Goal: Check status: Check status

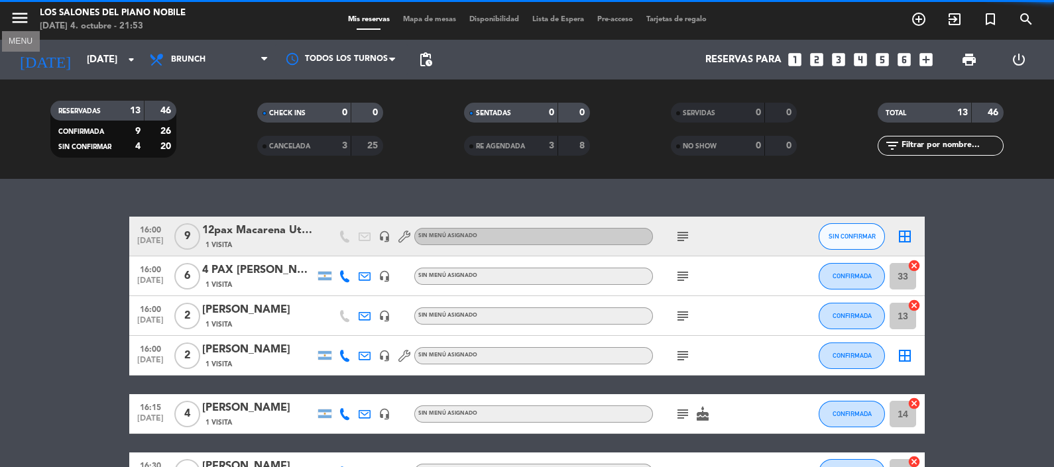
click at [16, 27] on icon "menu" at bounding box center [20, 18] width 20 height 20
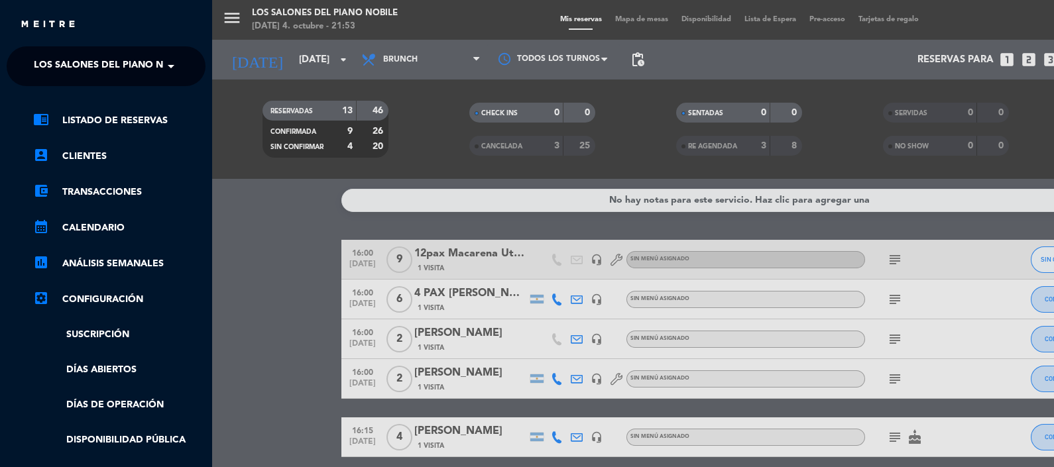
click at [48, 79] on span "Los Salones del Piano Nobile" at bounding box center [112, 66] width 157 height 28
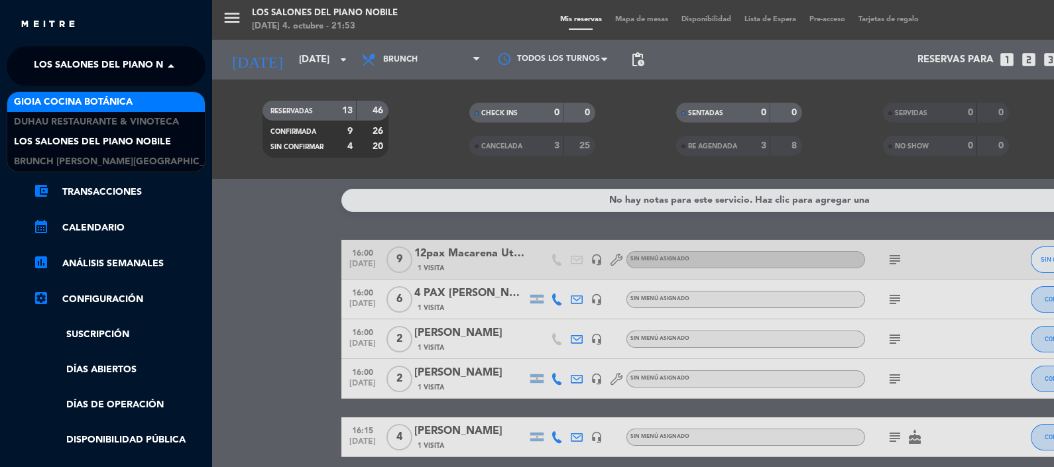
click at [52, 108] on span "Gioia Cocina Botánica" at bounding box center [73, 102] width 119 height 15
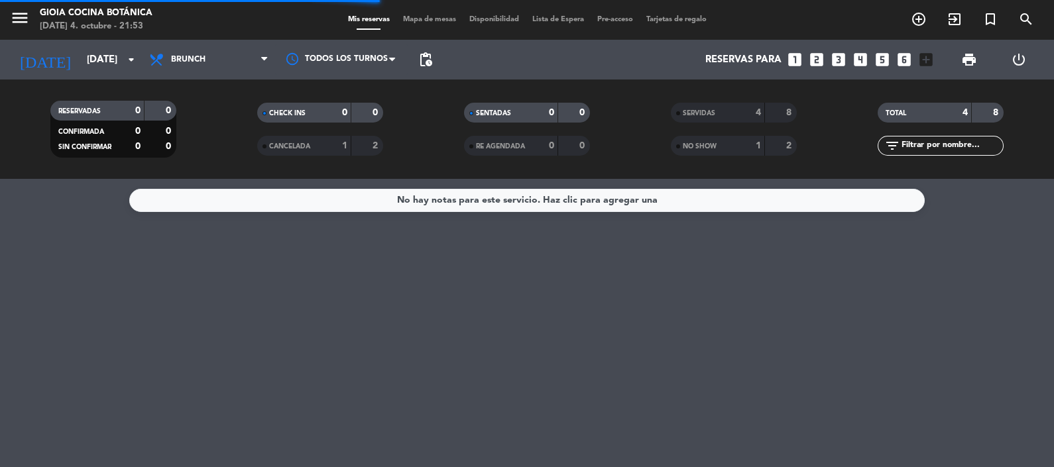
click at [208, 50] on span "Brunch" at bounding box center [209, 59] width 133 height 29
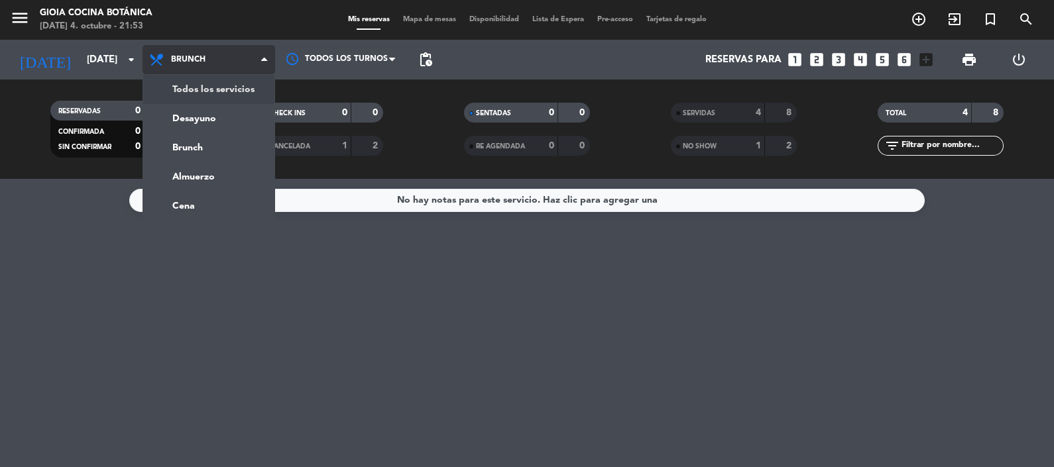
click at [240, 89] on div "menu [PERSON_NAME] Cocina Botánica [DATE] 4. octubre - 21:53 Mis reservas Mapa …" at bounding box center [527, 89] width 1054 height 179
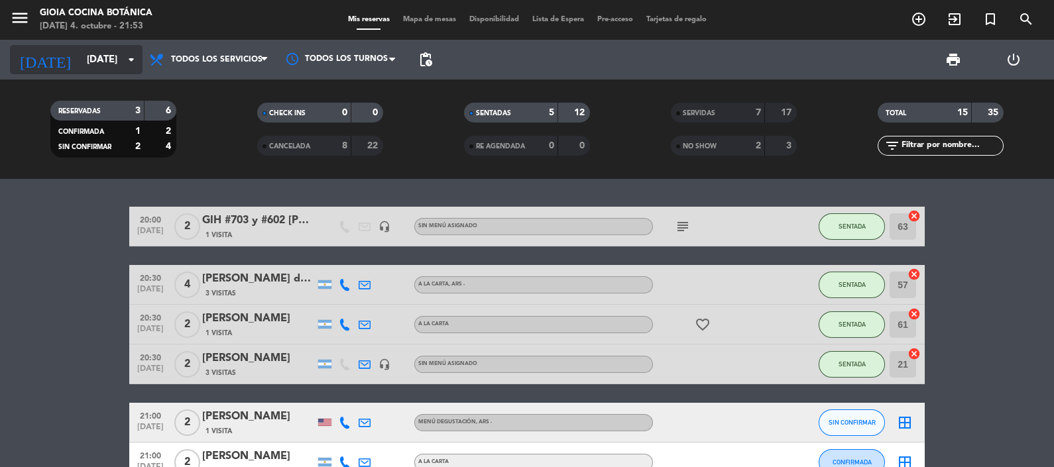
click at [93, 56] on input "[DATE]" at bounding box center [143, 60] width 127 height 25
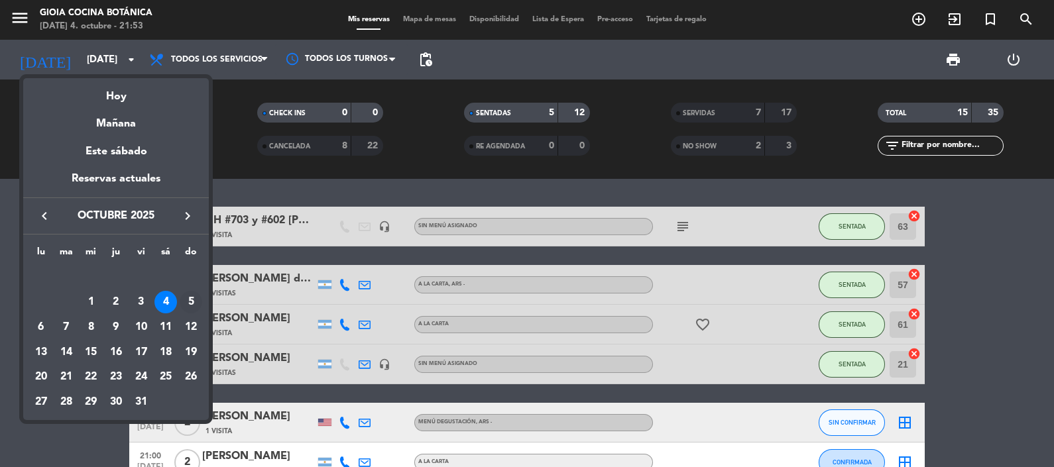
click at [194, 300] on div "5" at bounding box center [191, 302] width 23 height 23
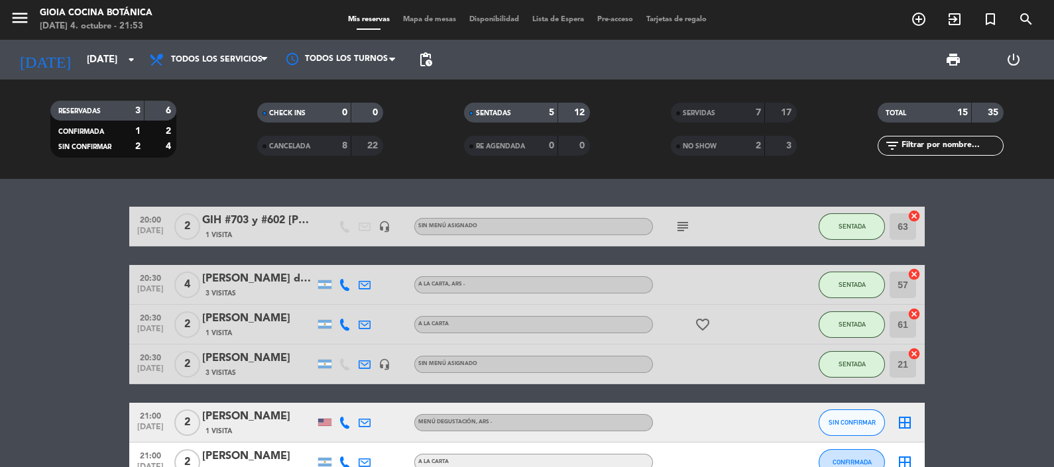
type input "[DATE]"
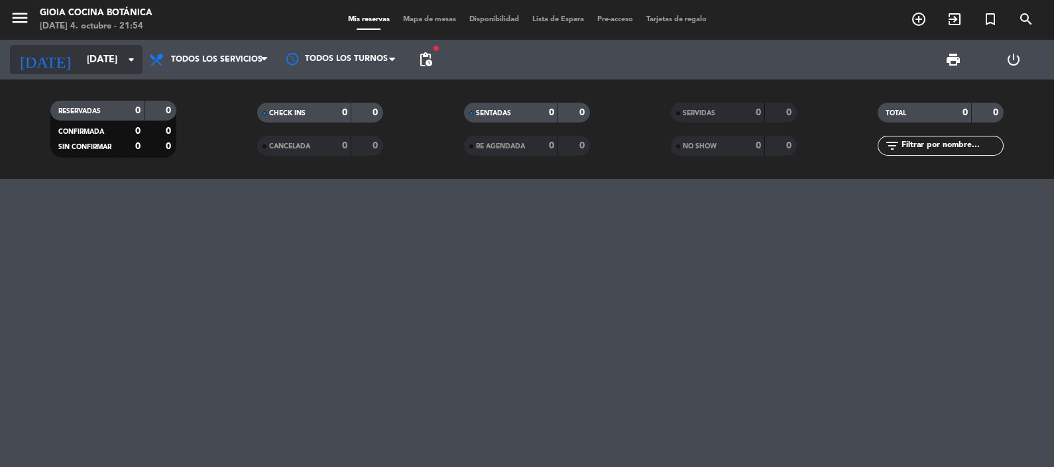
click at [80, 53] on input "[DATE]" at bounding box center [143, 60] width 127 height 25
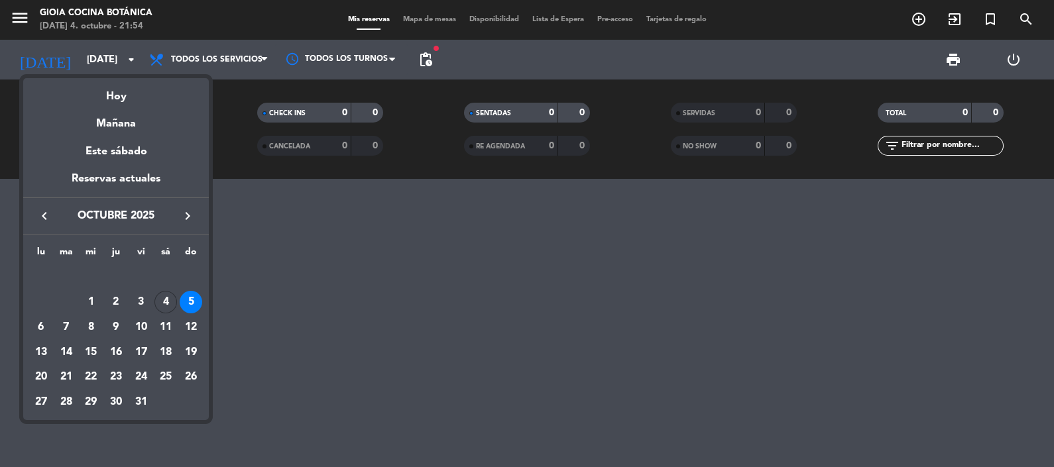
click at [44, 15] on div at bounding box center [527, 233] width 1054 height 467
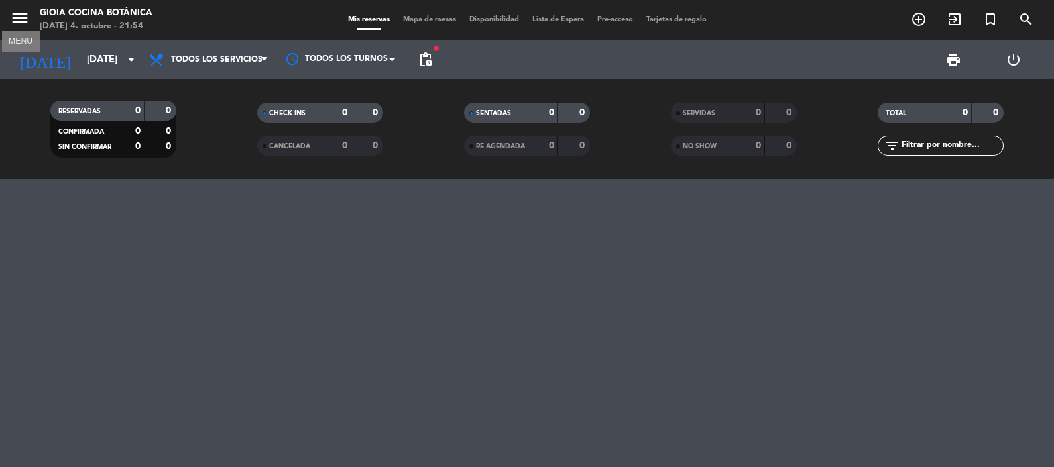
click at [21, 23] on icon "menu" at bounding box center [20, 18] width 20 height 20
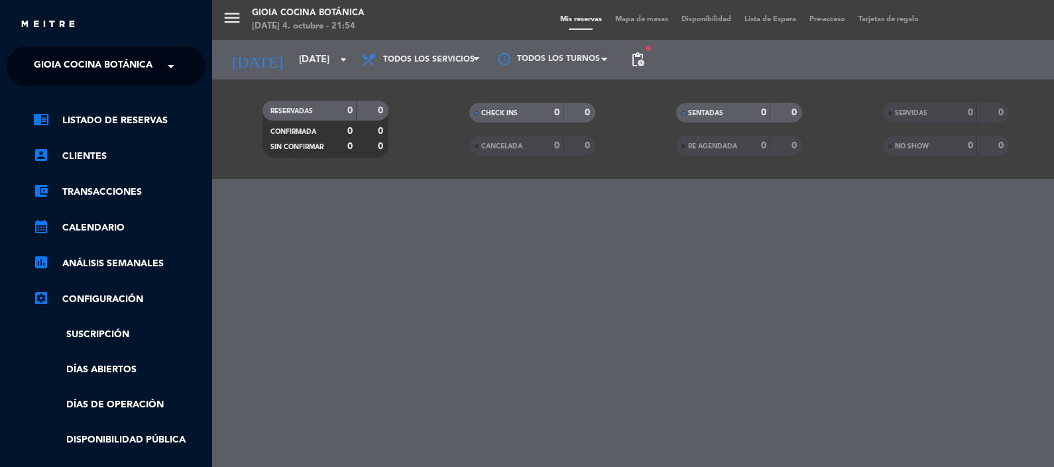
click at [85, 68] on span "Gioia Cocina Botánica" at bounding box center [93, 66] width 119 height 28
click at [347, 92] on div "menu [PERSON_NAME] Cocina Botánica [DATE] 4. octubre - 21:54 Mis reservas Mapa …" at bounding box center [739, 233] width 1054 height 467
